Goal: Task Accomplishment & Management: Manage account settings

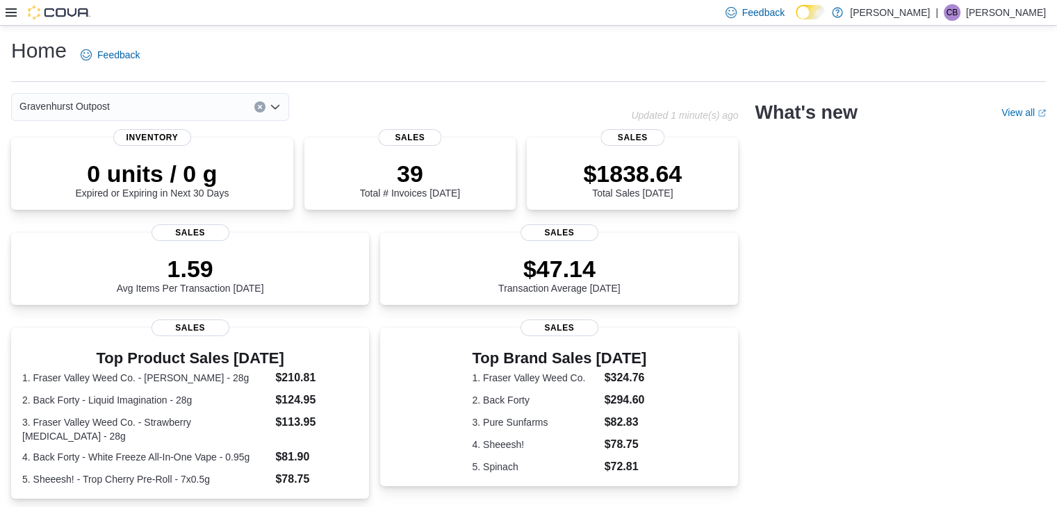
click at [8, 9] on icon at bounding box center [11, 12] width 11 height 8
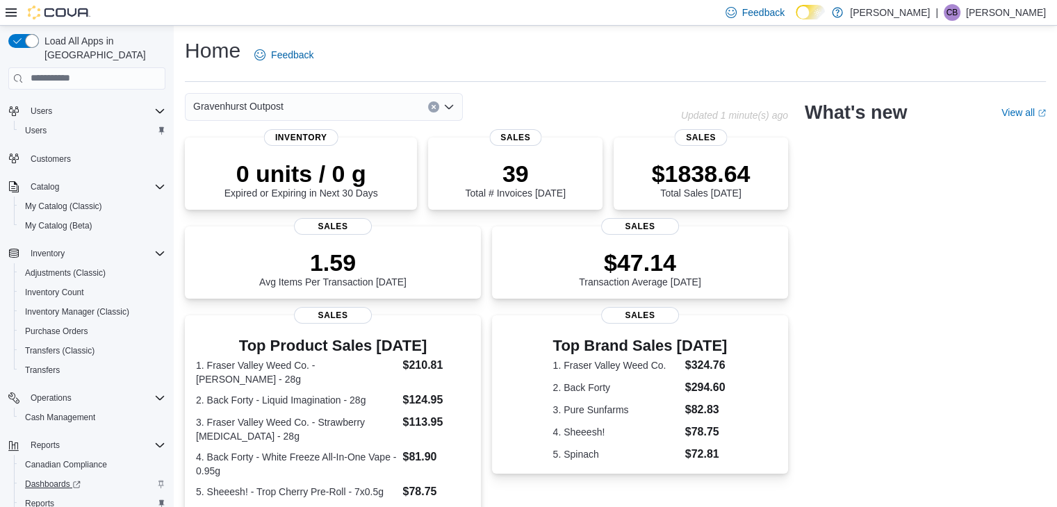
scroll to position [117, 0]
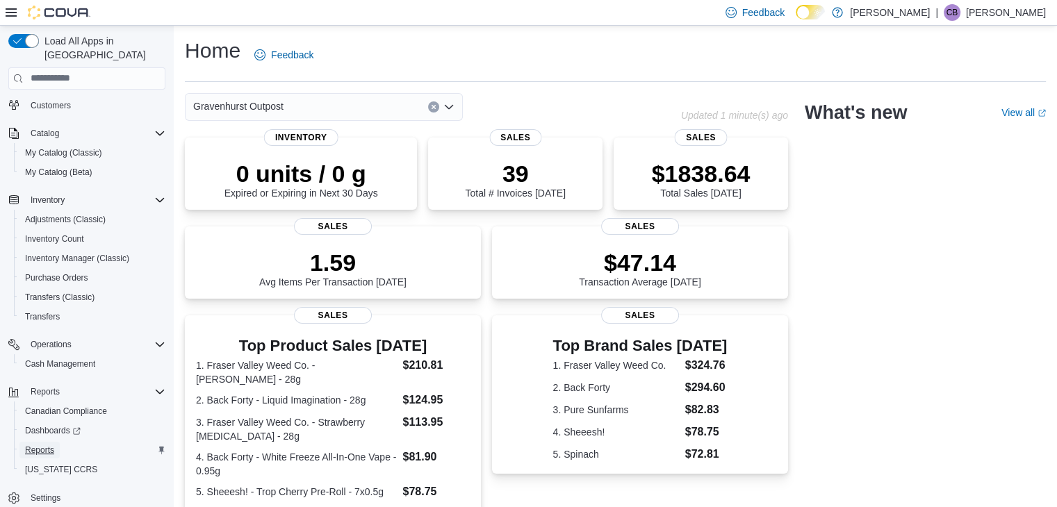
click at [33, 445] on span "Reports" at bounding box center [39, 450] width 29 height 11
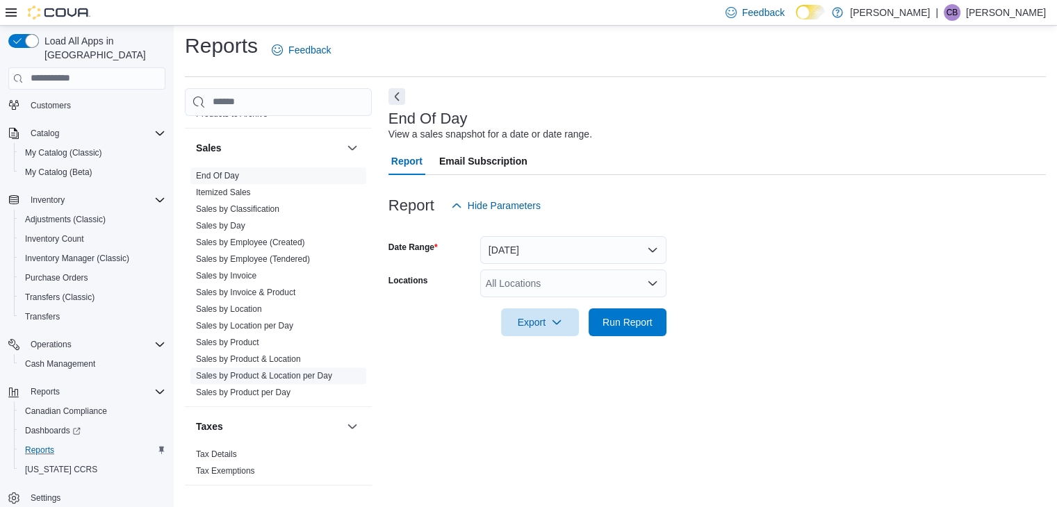
scroll to position [936, 0]
click at [56, 273] on span "Purchase Orders" at bounding box center [56, 278] width 63 height 11
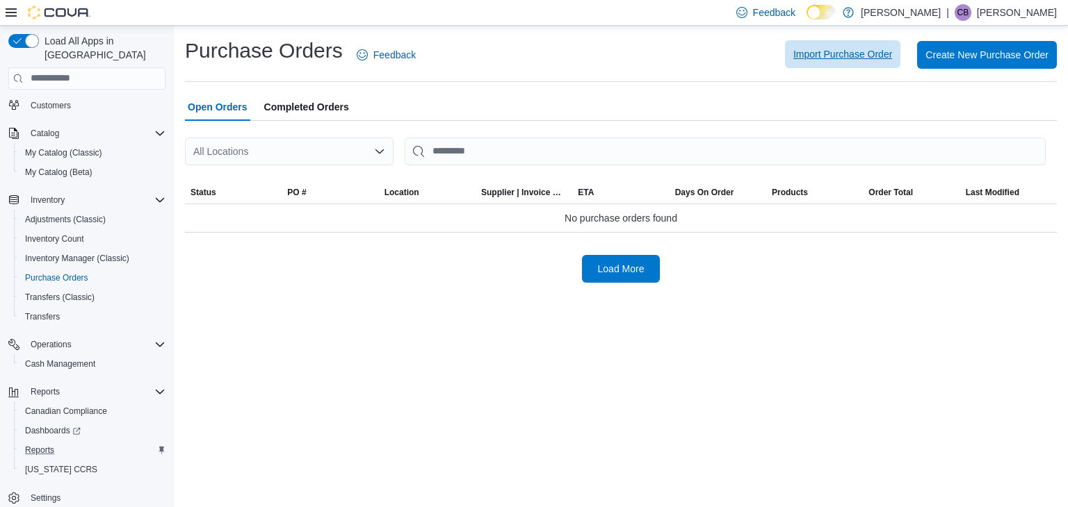
click at [840, 53] on span "Import Purchase Order" at bounding box center [842, 54] width 99 height 14
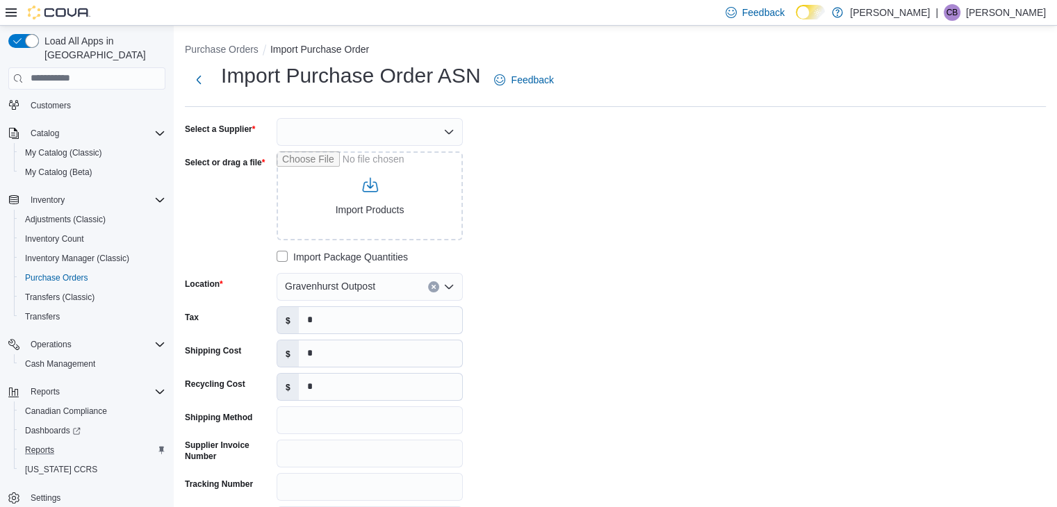
click at [330, 121] on div at bounding box center [370, 132] width 186 height 28
click at [350, 134] on div "Combo box. Selected. Combo box input. Type some text or, to display a list of c…" at bounding box center [370, 132] width 186 height 28
type input "***"
click at [304, 154] on span "OCS" at bounding box center [378, 155] width 153 height 14
click at [359, 213] on input "Select or drag a file" at bounding box center [370, 196] width 186 height 89
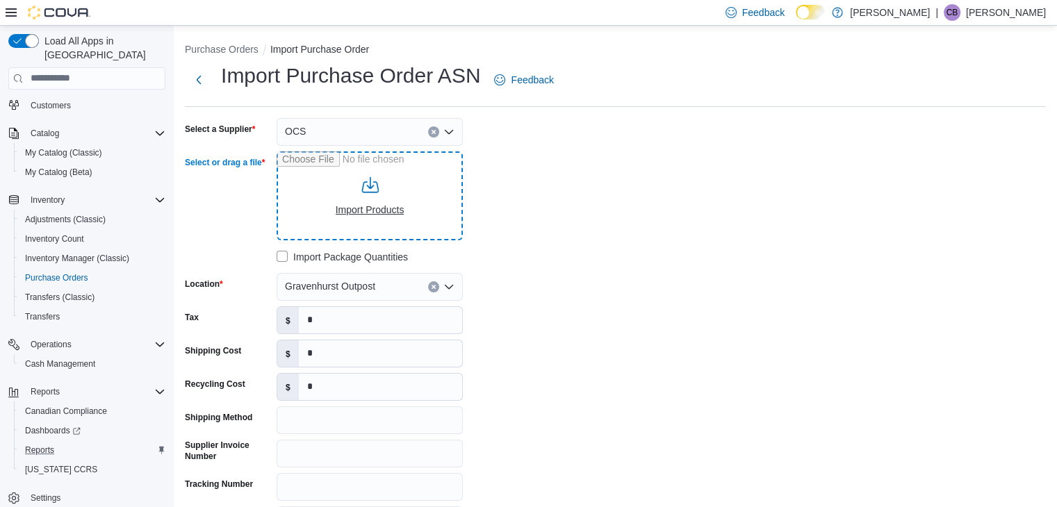
click at [384, 211] on input "Select or drag a file" at bounding box center [370, 196] width 186 height 89
type input "**********"
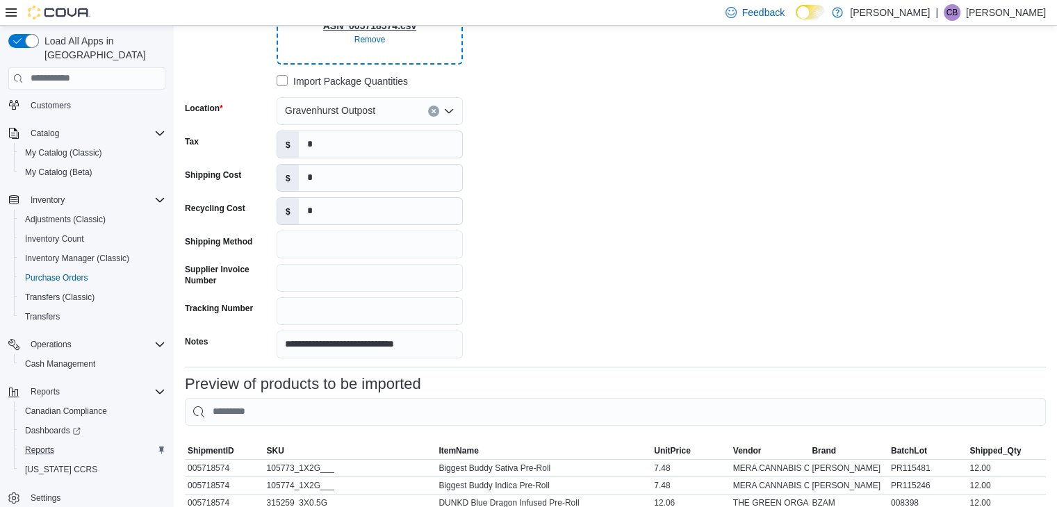
scroll to position [327, 0]
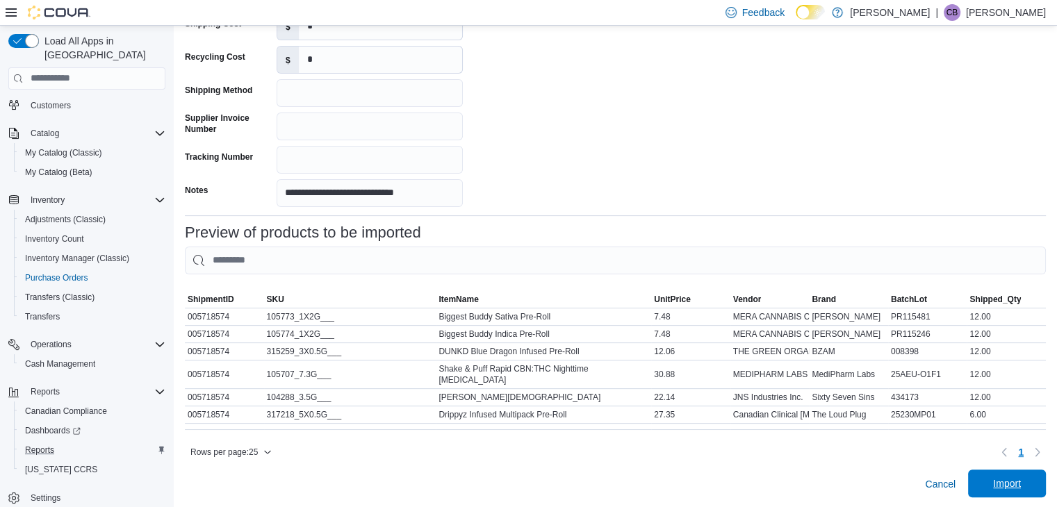
click at [1002, 476] on span "Import" at bounding box center [1007, 484] width 61 height 28
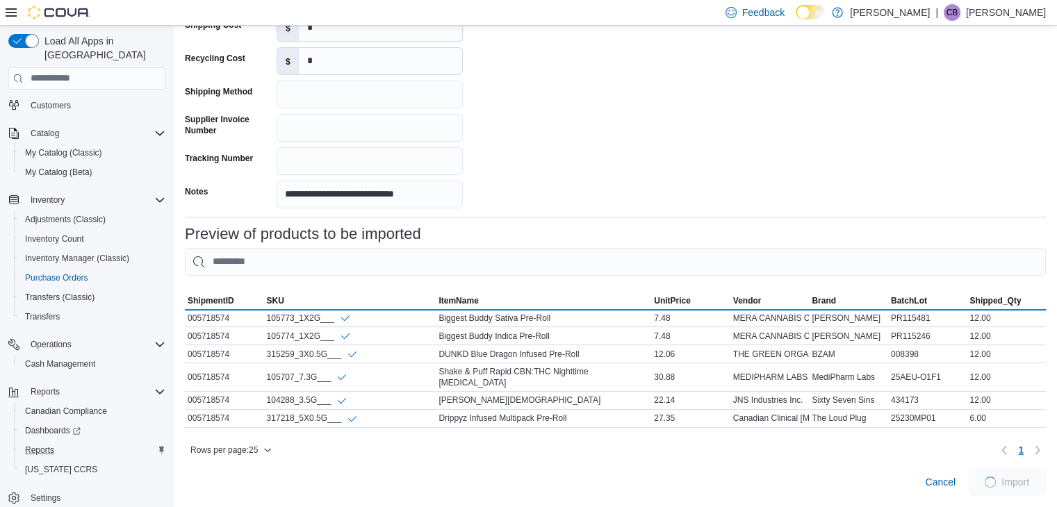
scroll to position [325, 0]
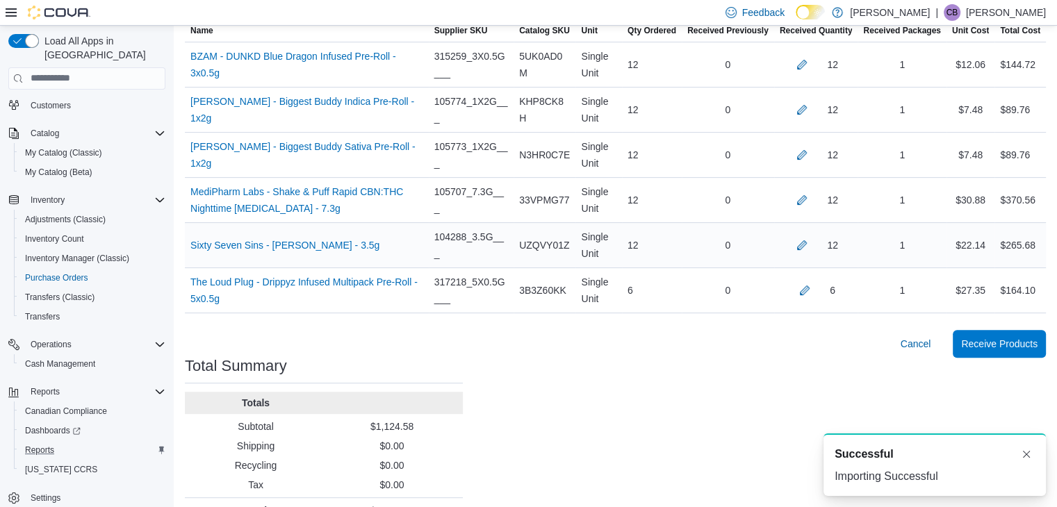
scroll to position [421, 0]
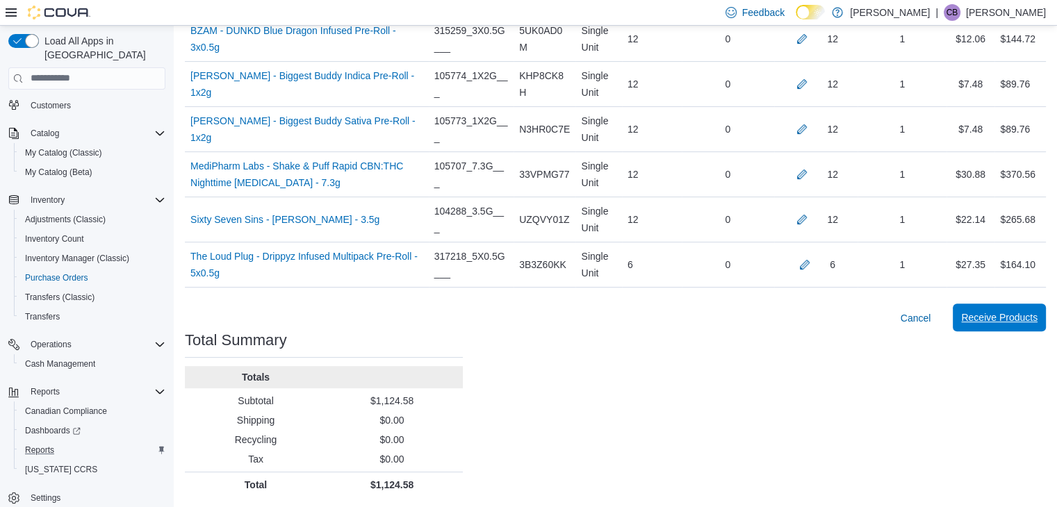
click at [1017, 320] on span "Receive Products" at bounding box center [999, 318] width 76 height 14
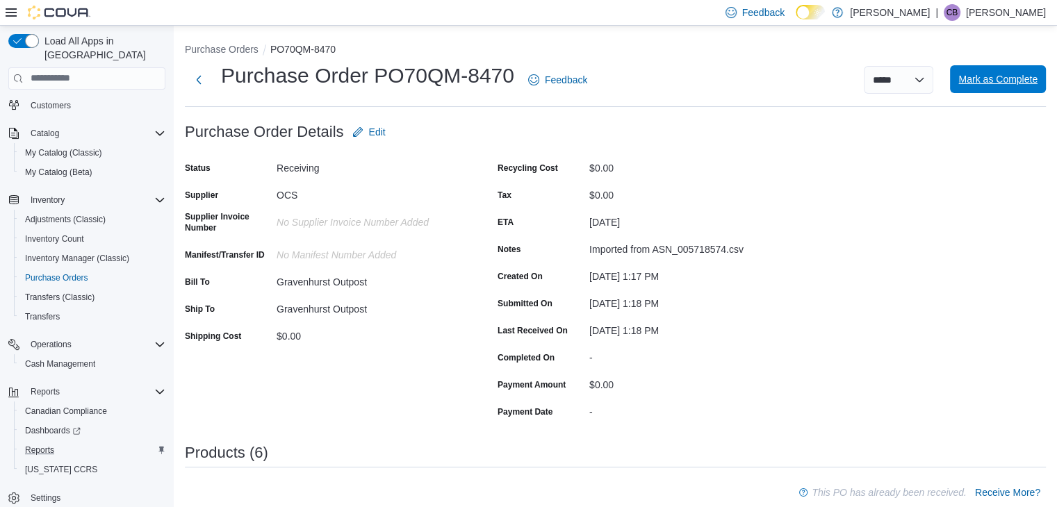
click at [998, 90] on span "Mark as Complete" at bounding box center [998, 79] width 79 height 28
